Goal: Find specific page/section: Find specific page/section

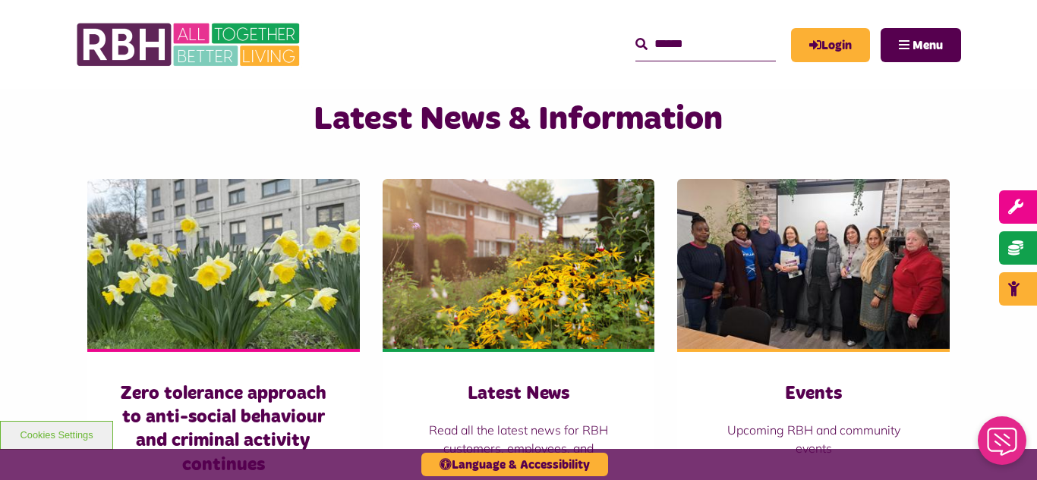
scroll to position [972, 0]
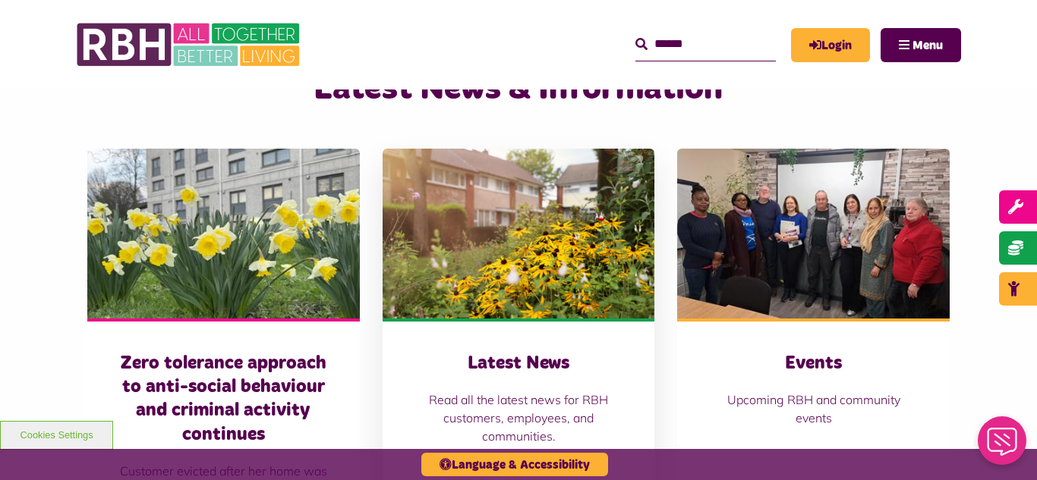
click at [488, 214] on img at bounding box center [519, 234] width 273 height 170
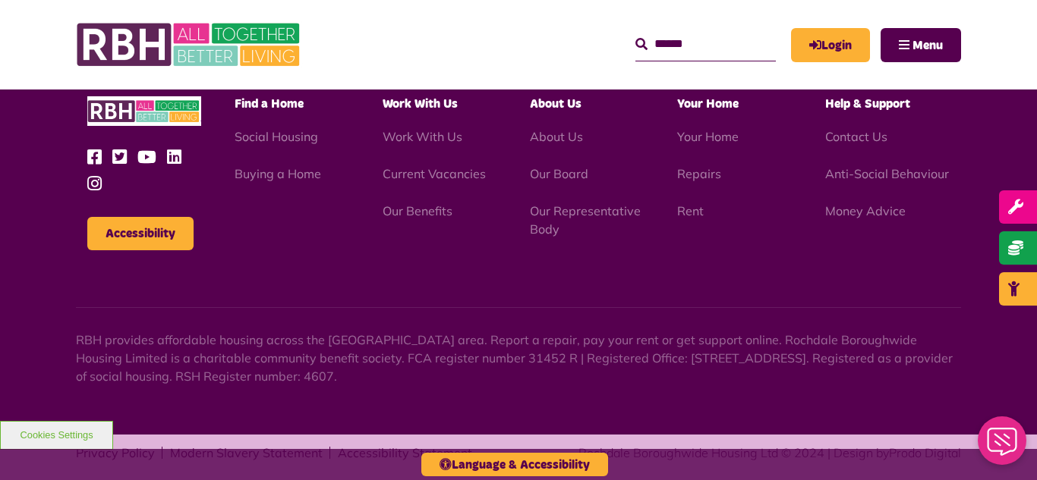
scroll to position [1652, 0]
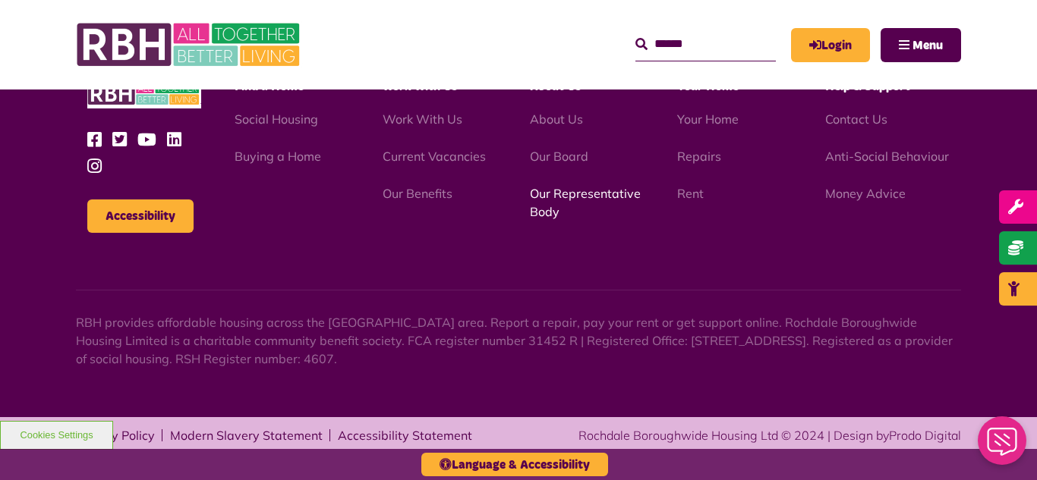
click at [588, 194] on link "Our Representative Body" at bounding box center [585, 202] width 111 height 33
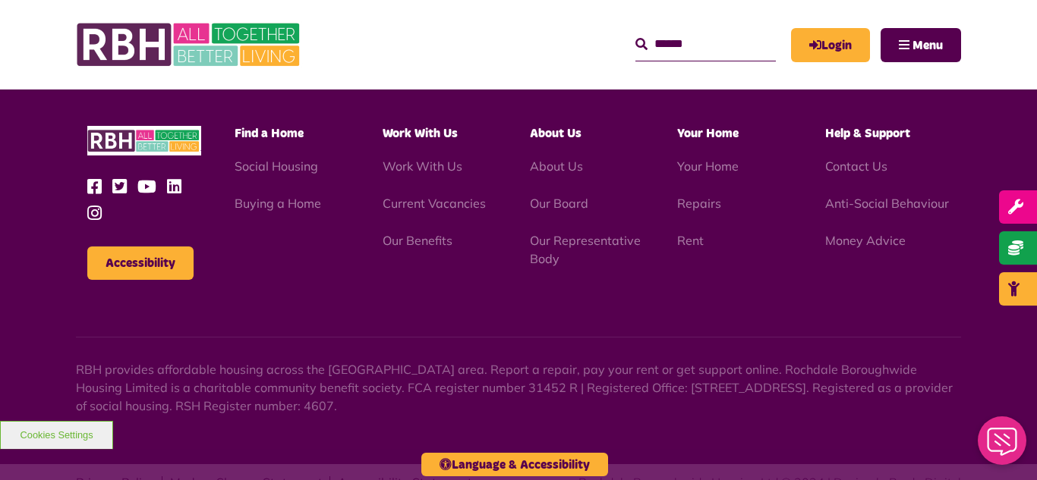
scroll to position [4407, 0]
